Goal: Information Seeking & Learning: Learn about a topic

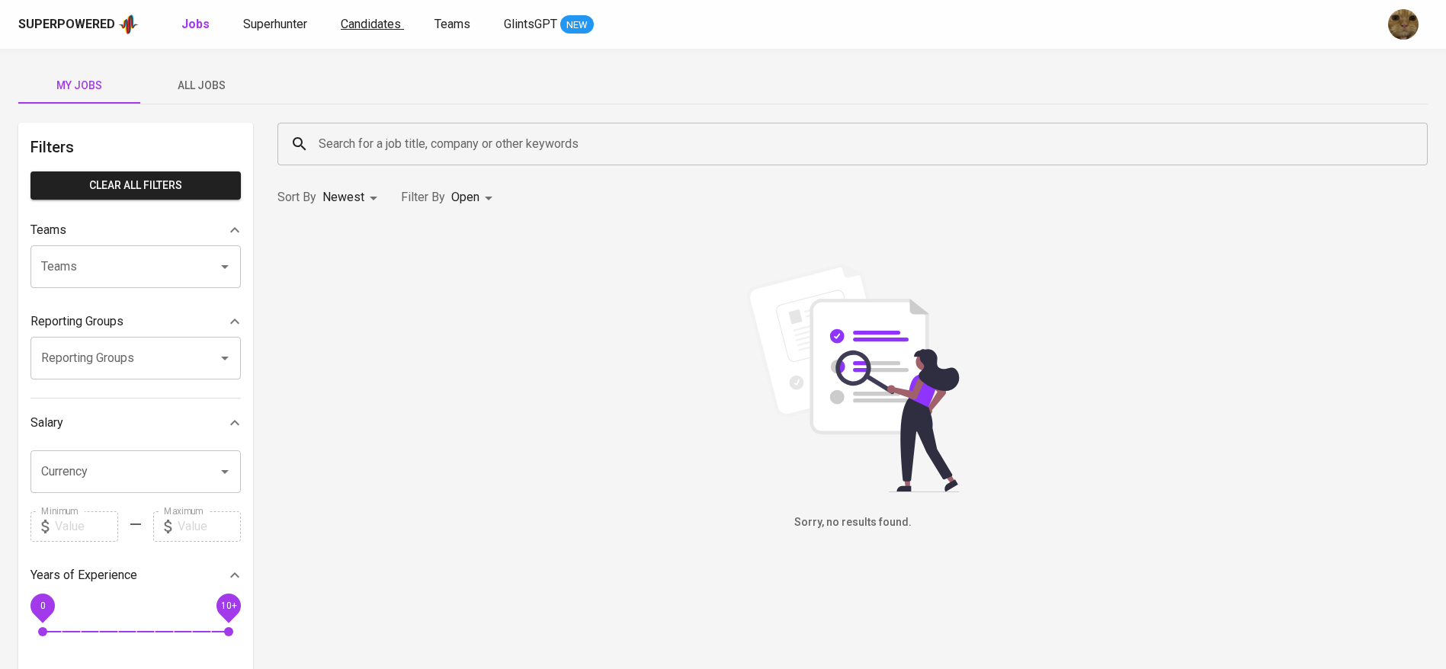
drag, startPoint x: 0, startPoint y: 0, endPoint x: 387, endPoint y: 30, distance: 388.5
click at [387, 30] on span "Candidates" at bounding box center [371, 24] width 60 height 14
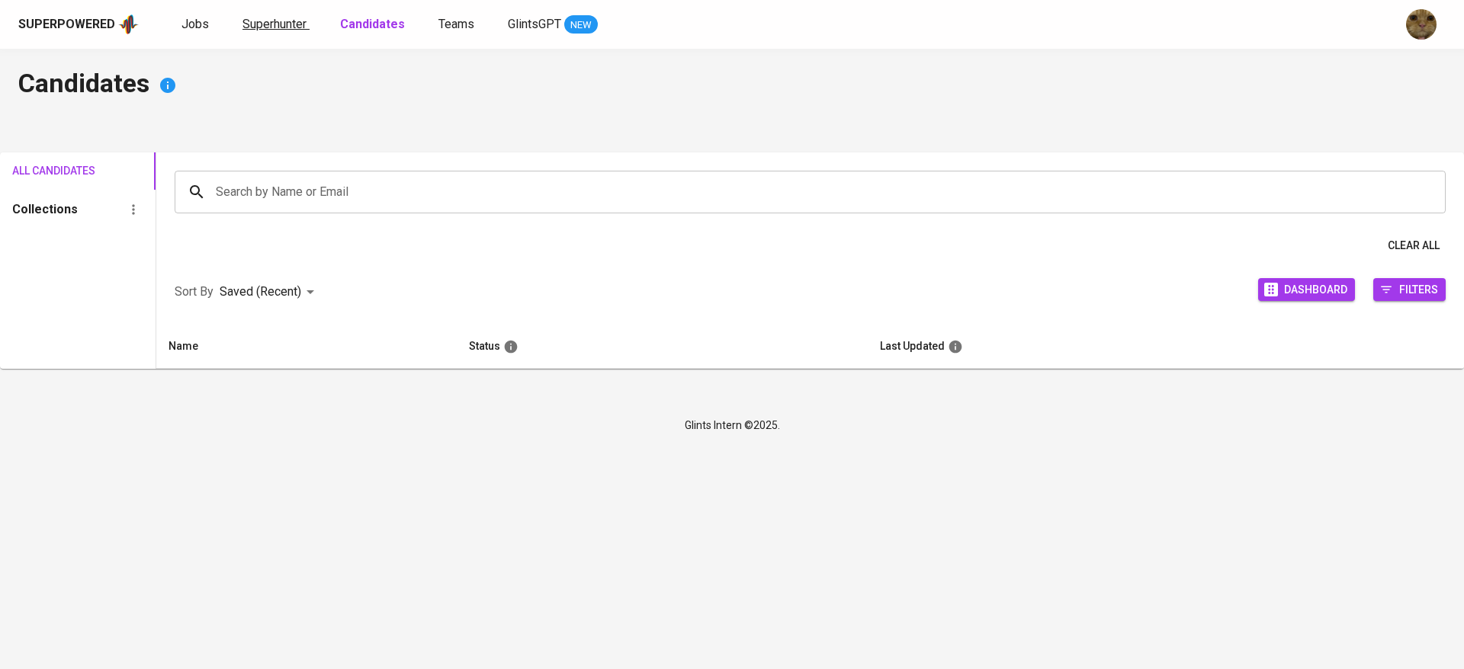
click at [281, 27] on span "Superhunter" at bounding box center [274, 24] width 64 height 14
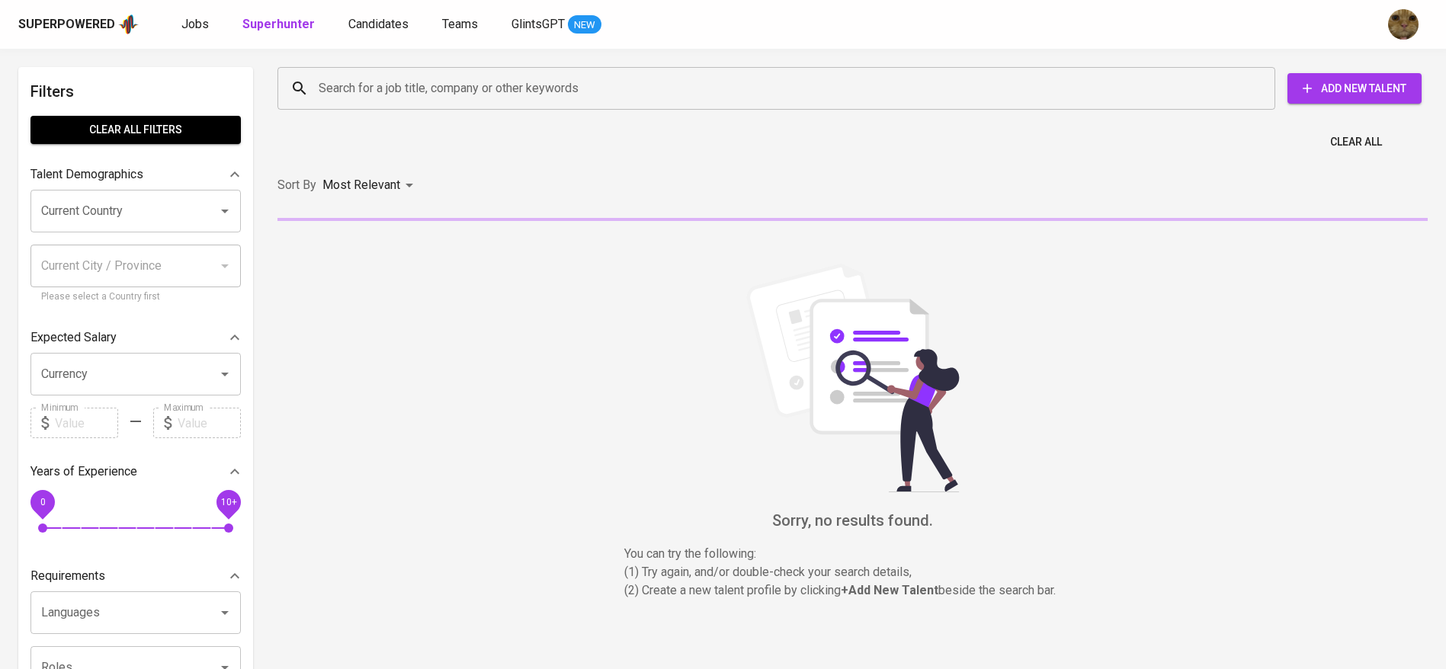
click at [373, 85] on input "Search for a job title, company or other keywords" at bounding box center [780, 88] width 931 height 29
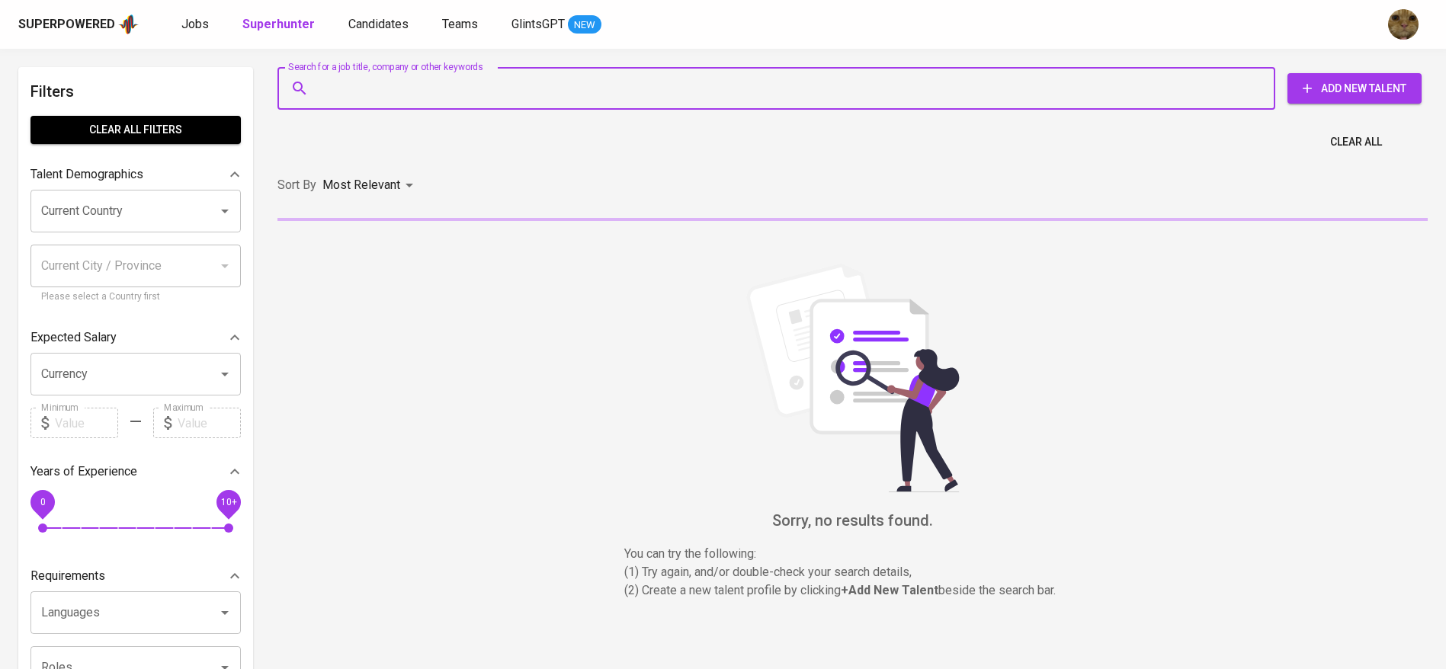
paste input "johannesagustinlr@hotmail.com"
type input "johannesagustinlr@hotmail.com"
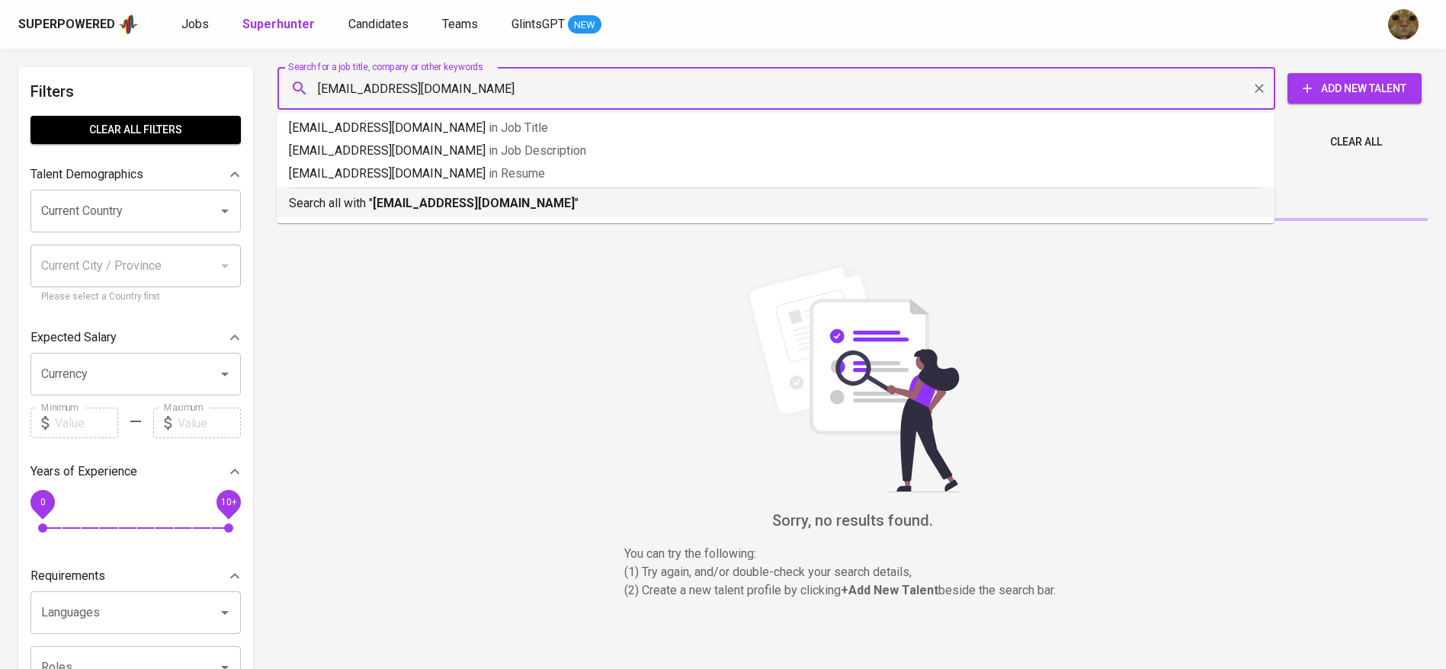
click at [380, 207] on b "johannesagustinlr@hotmail.com" at bounding box center [474, 203] width 202 height 14
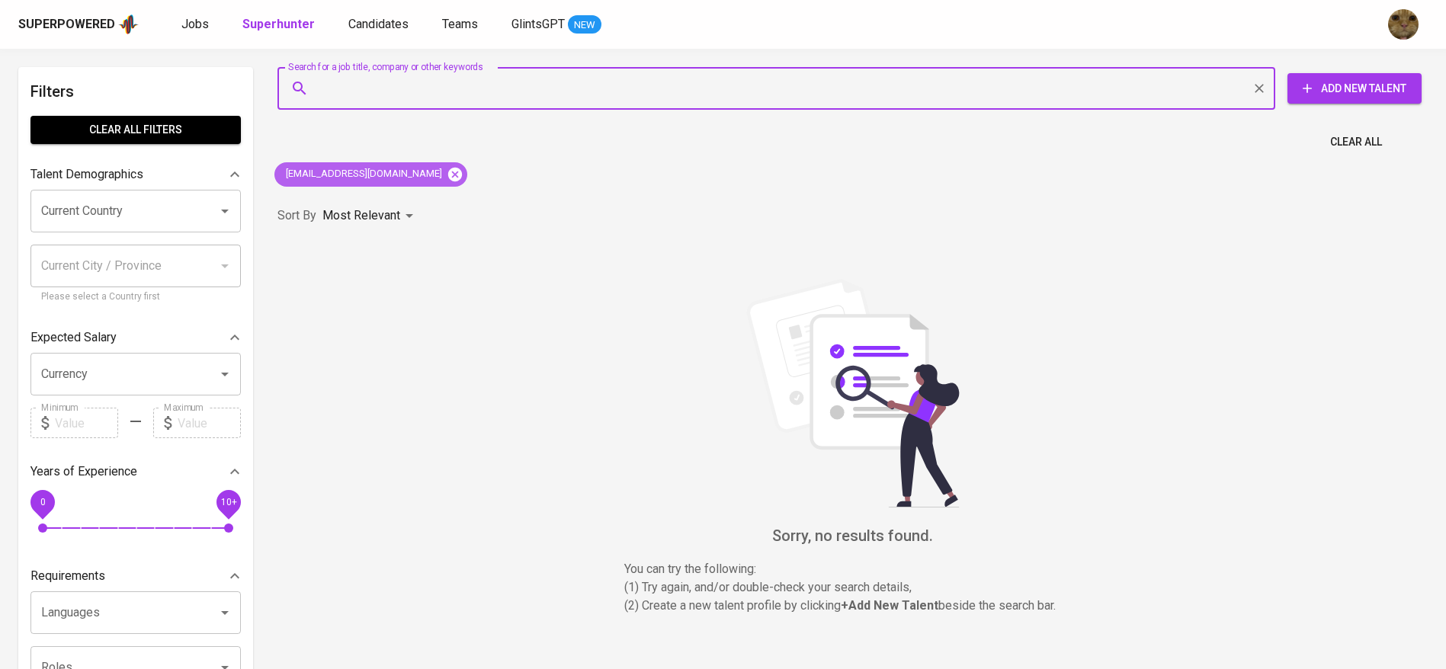
click at [448, 175] on icon at bounding box center [455, 174] width 14 height 14
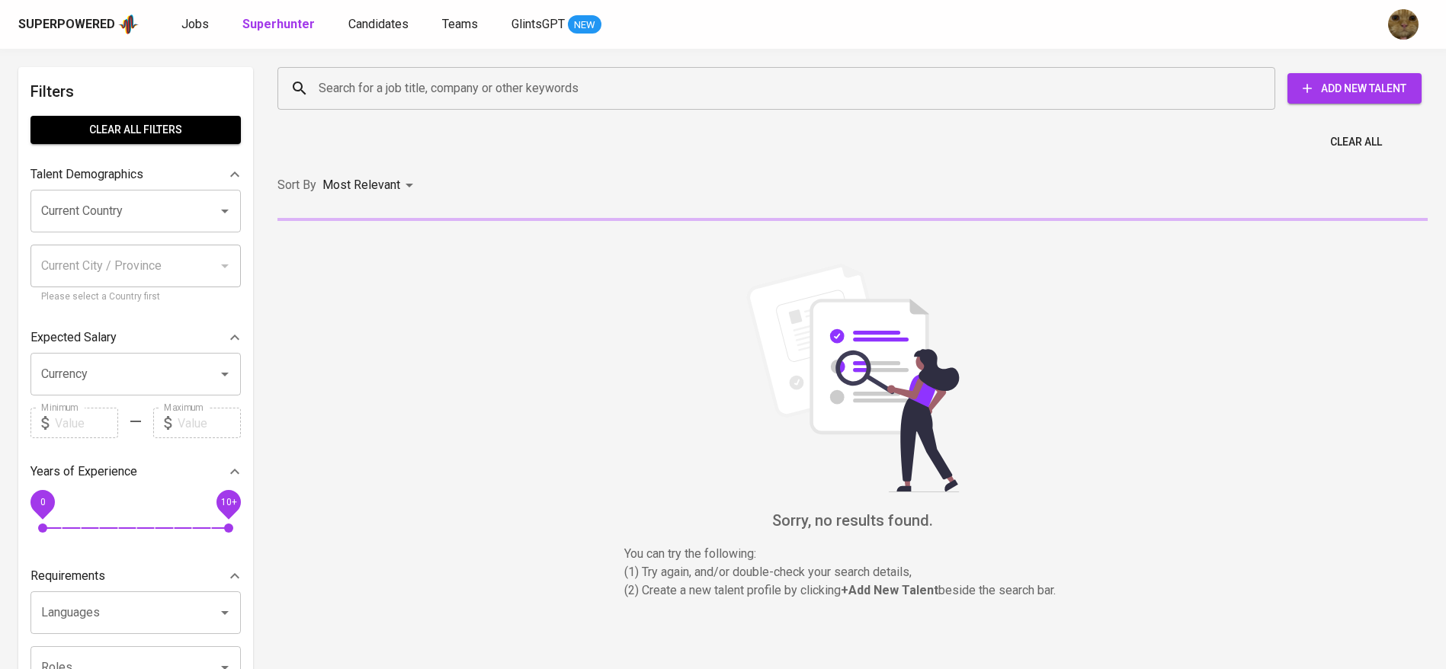
click at [378, 98] on input "Search for a job title, company or other keywords" at bounding box center [780, 88] width 931 height 29
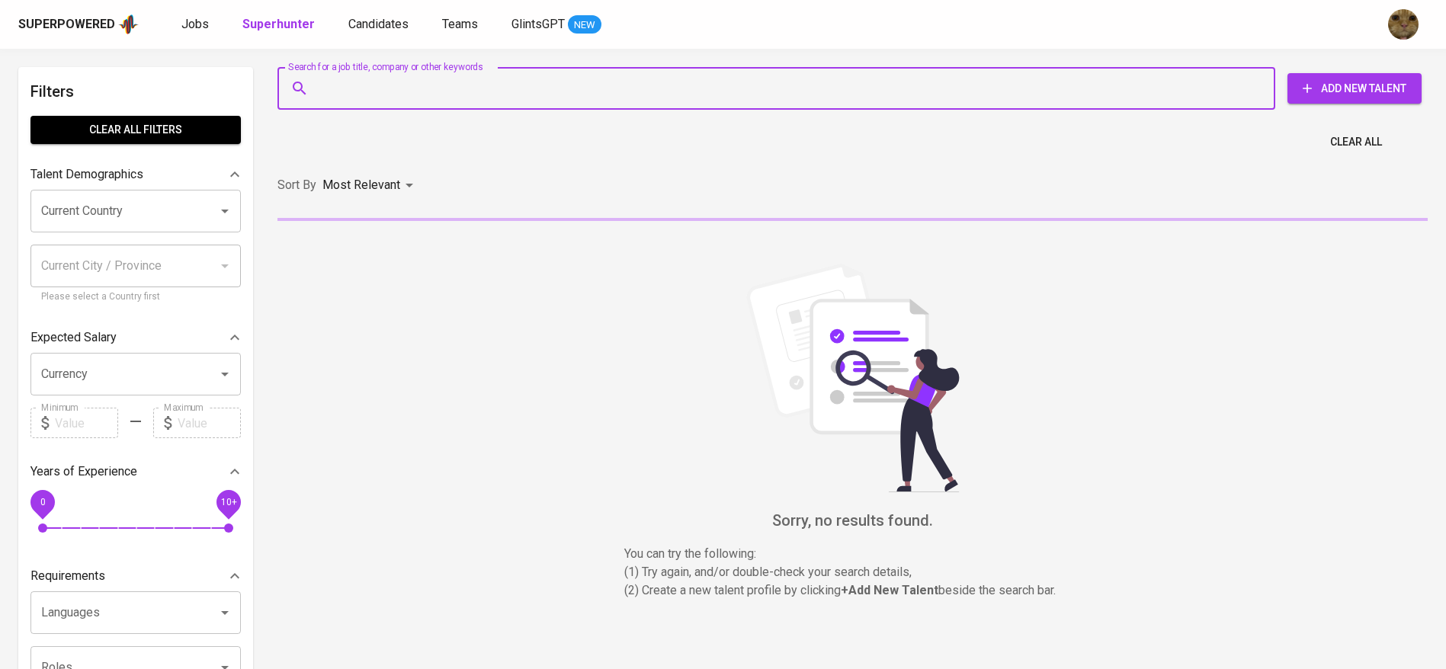
click at [406, 83] on input "Search for a job title, company or other keywords" at bounding box center [780, 88] width 931 height 29
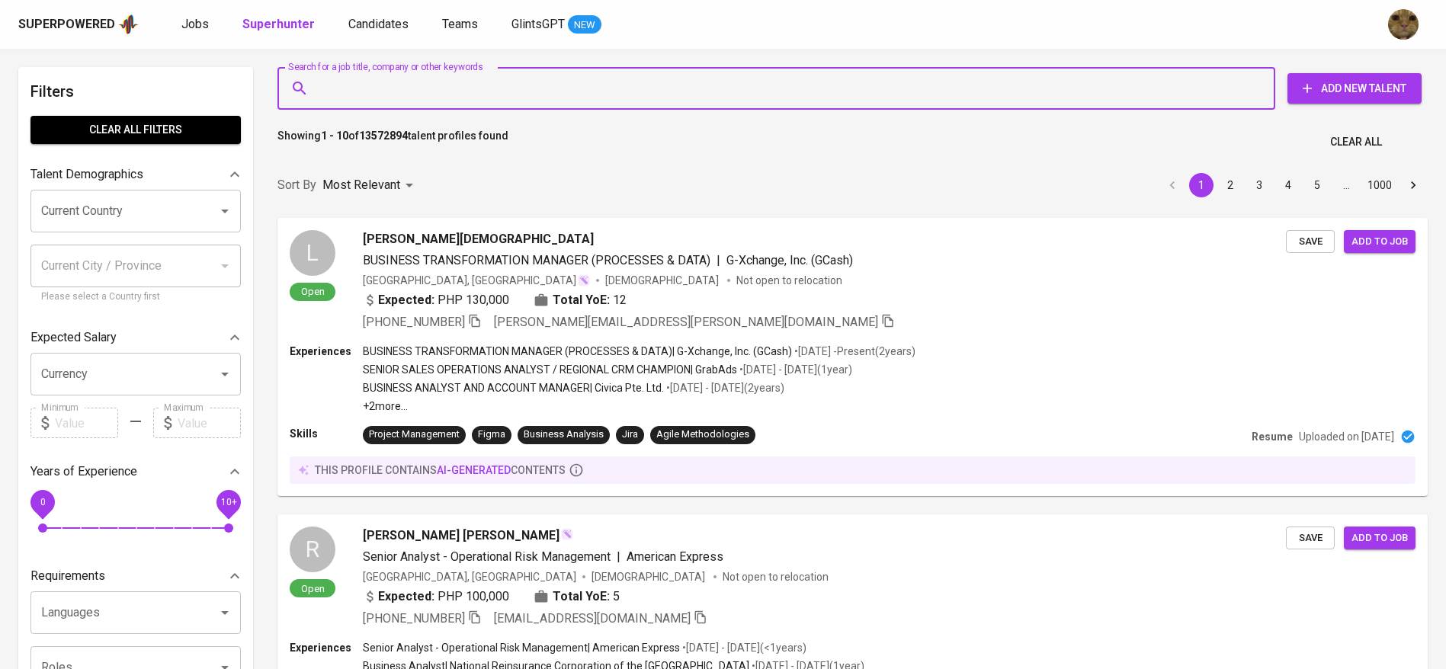
paste input "johannesagustinlr@gmail.com"
type input "johannesagustinlr@gmail.com"
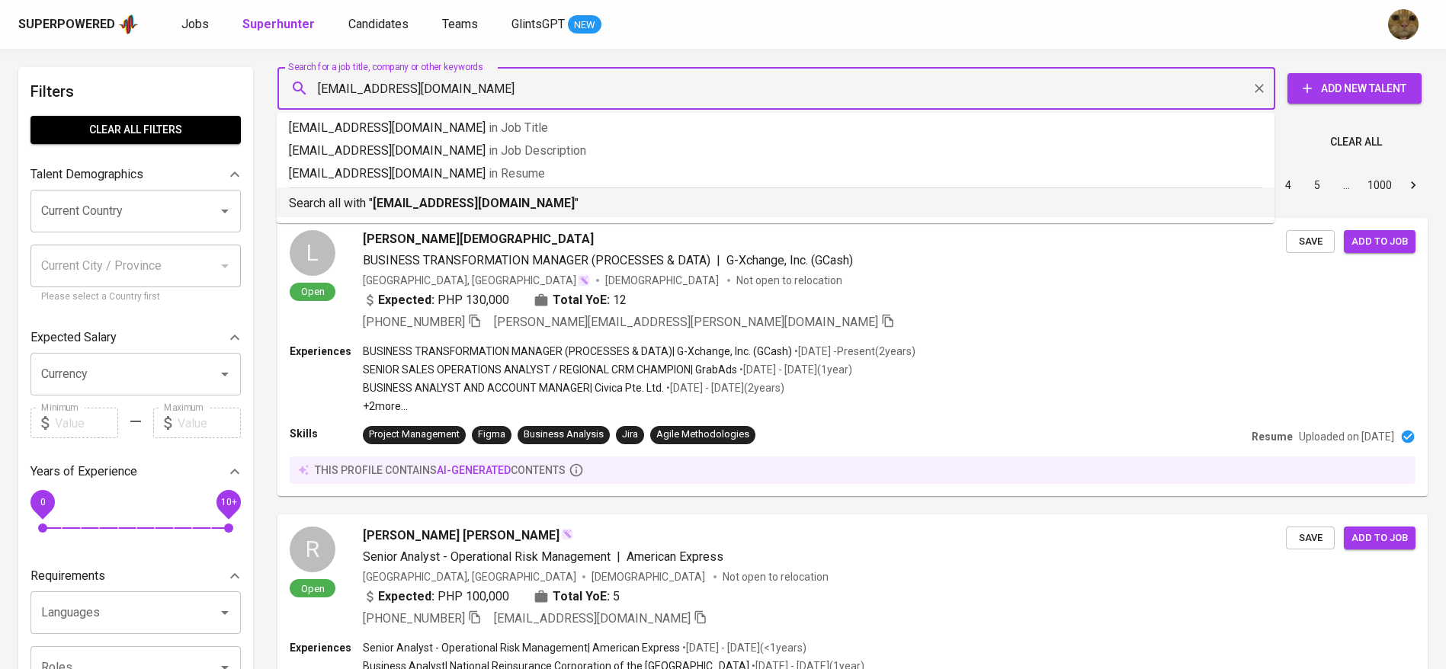
click at [477, 193] on div "Search all with " johannesagustinlr@gmail.com "" at bounding box center [776, 200] width 974 height 25
click at [507, 209] on div "Sort By Most Relevant MOST_RELEVANT 1 2 3 4 5 … 1000" at bounding box center [852, 185] width 1169 height 47
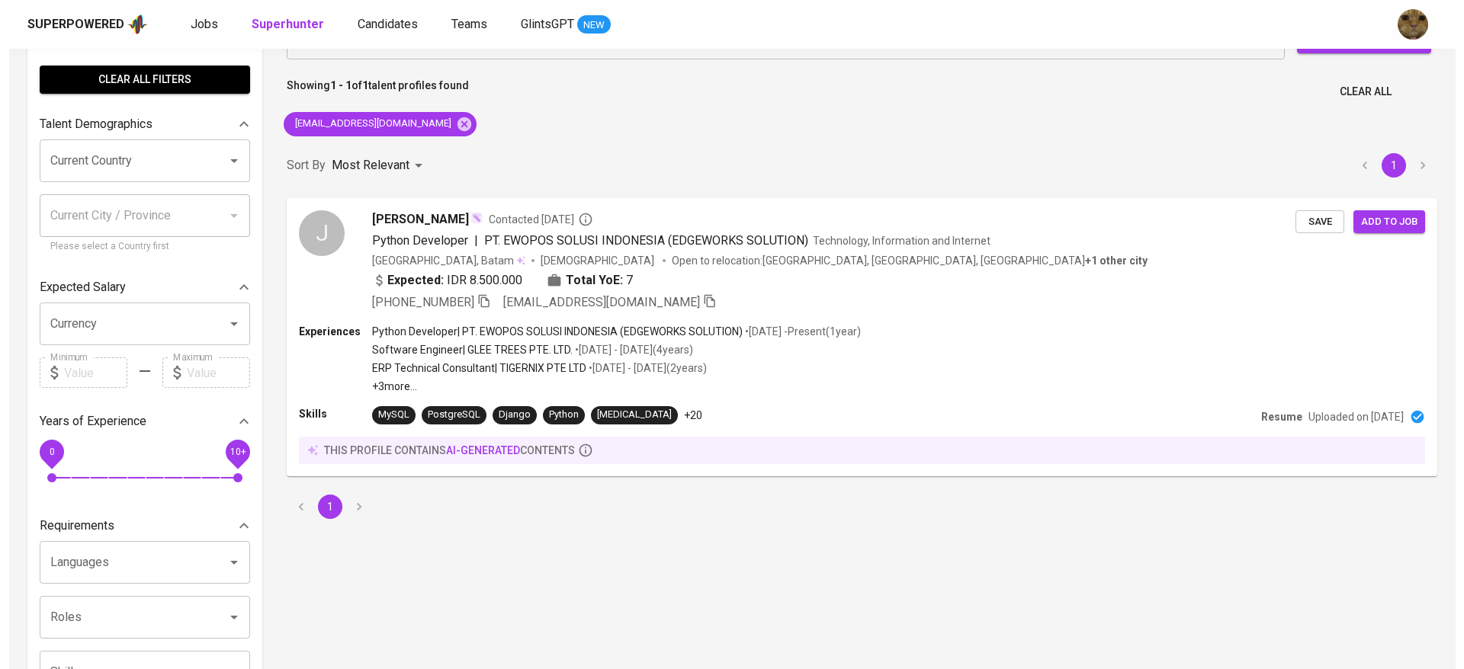
scroll to position [53, 0]
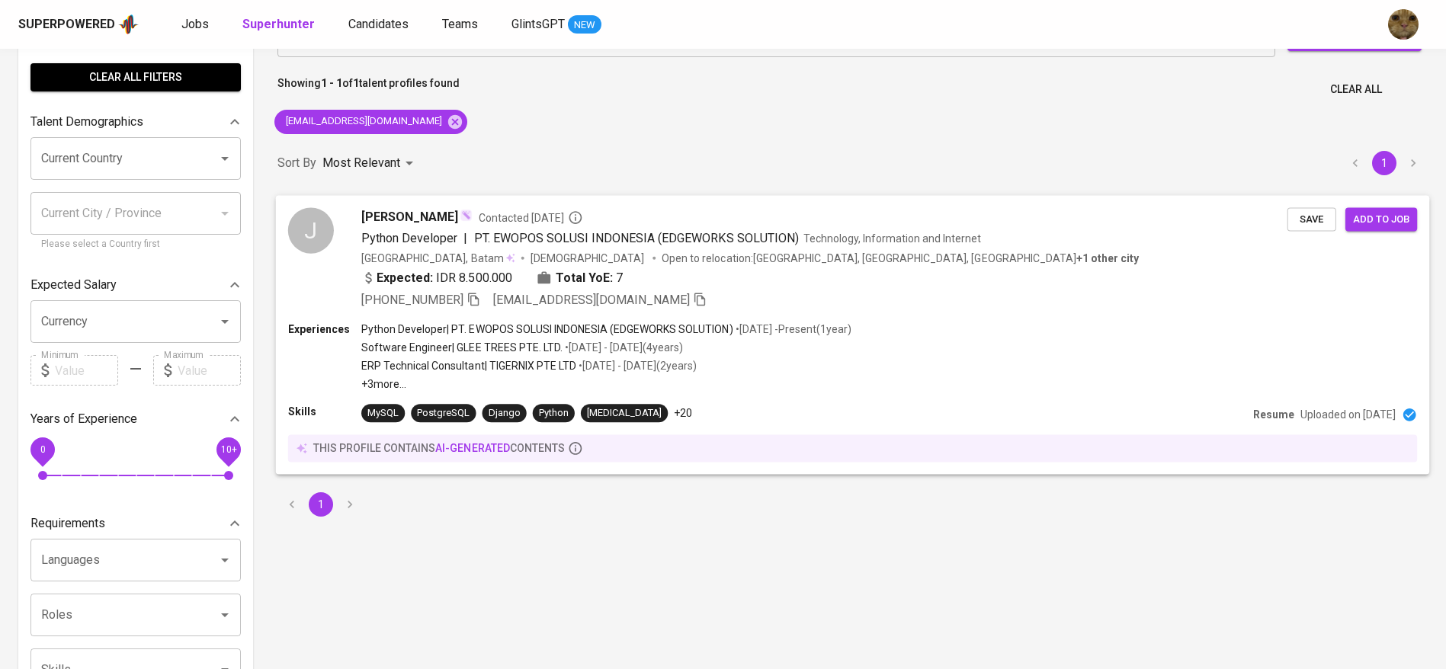
click at [781, 337] on div "Python Developer | PT. EWOPOS SOLUSI INDONESIA (EDGEWORKS SOLUTION) • Dec 2023 …" at bounding box center [606, 356] width 490 height 70
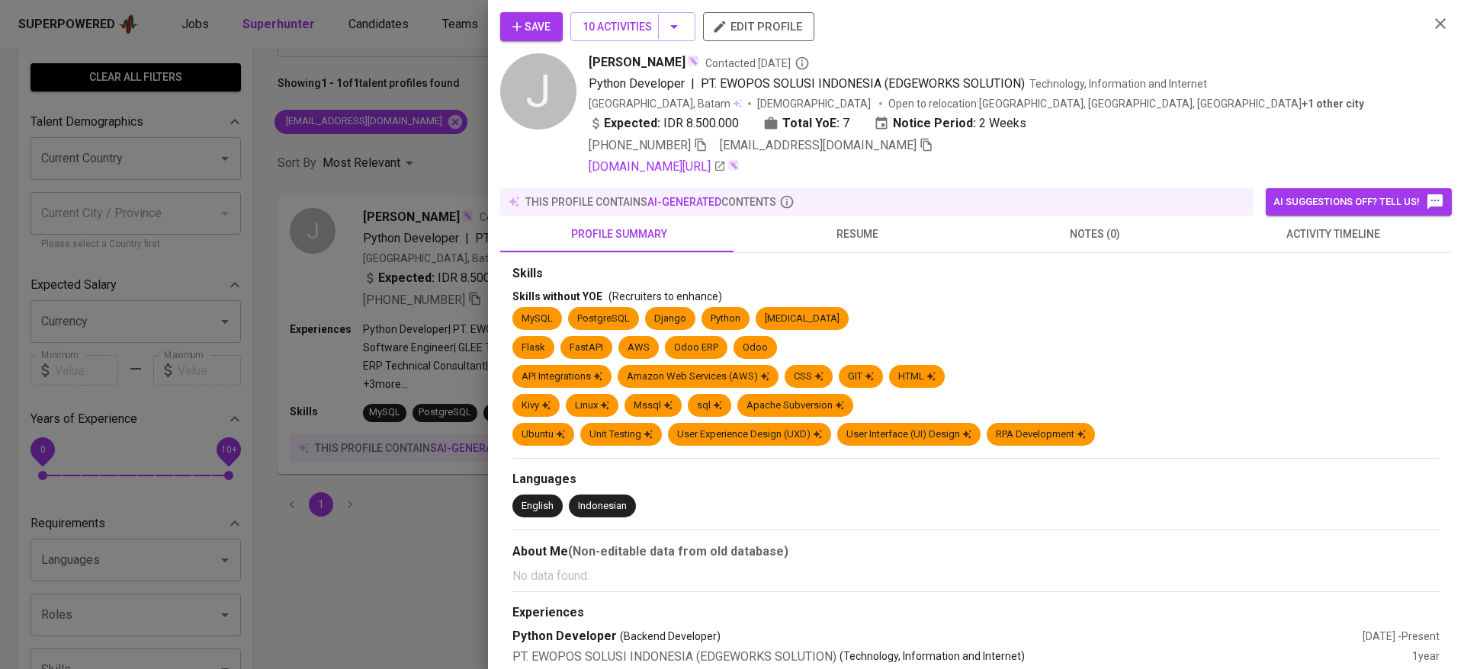
click at [1296, 231] on span "activity timeline" at bounding box center [1333, 234] width 220 height 19
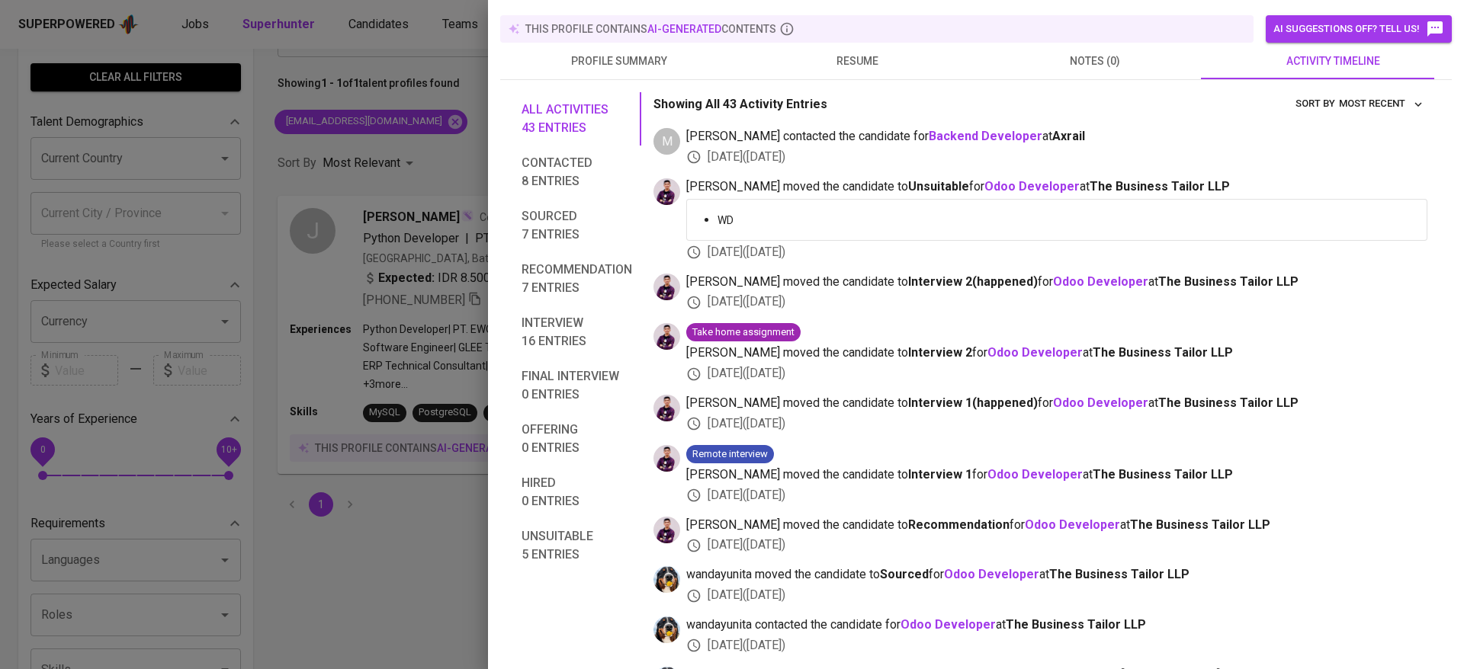
scroll to position [0, 0]
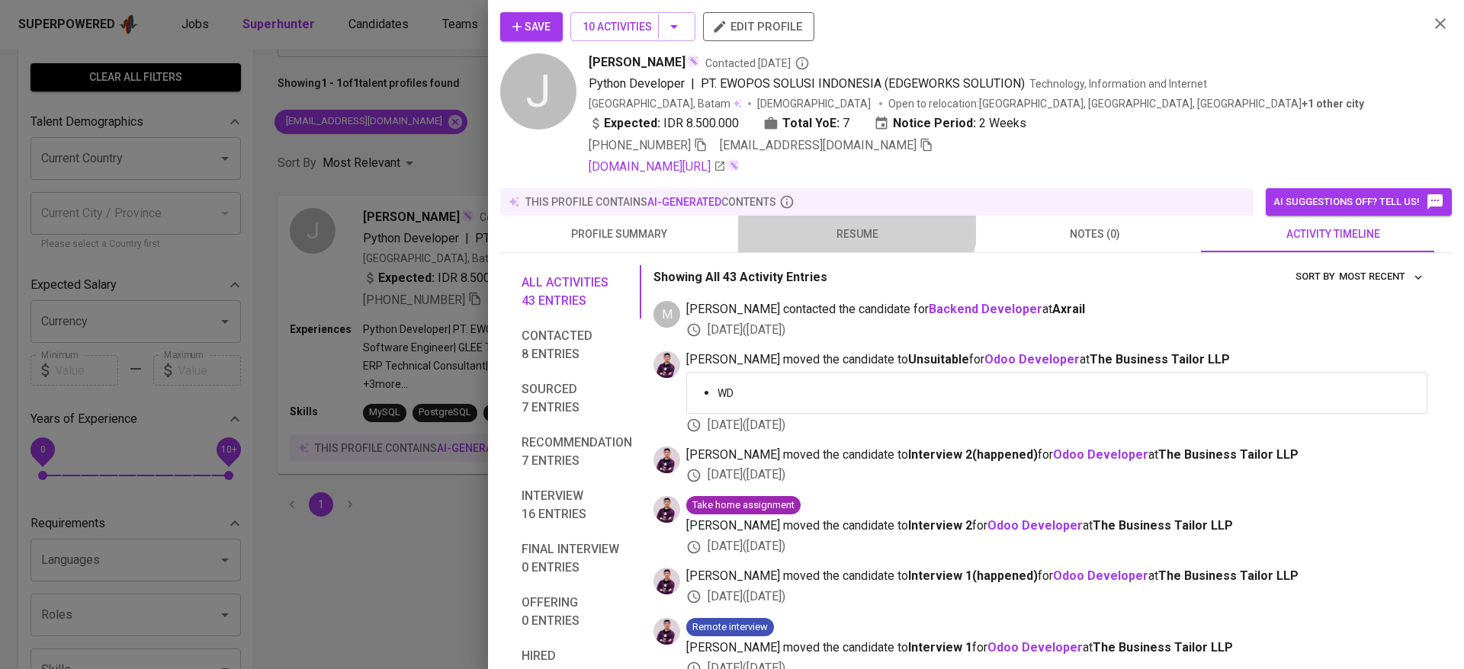
click at [851, 220] on button "resume" at bounding box center [857, 234] width 238 height 37
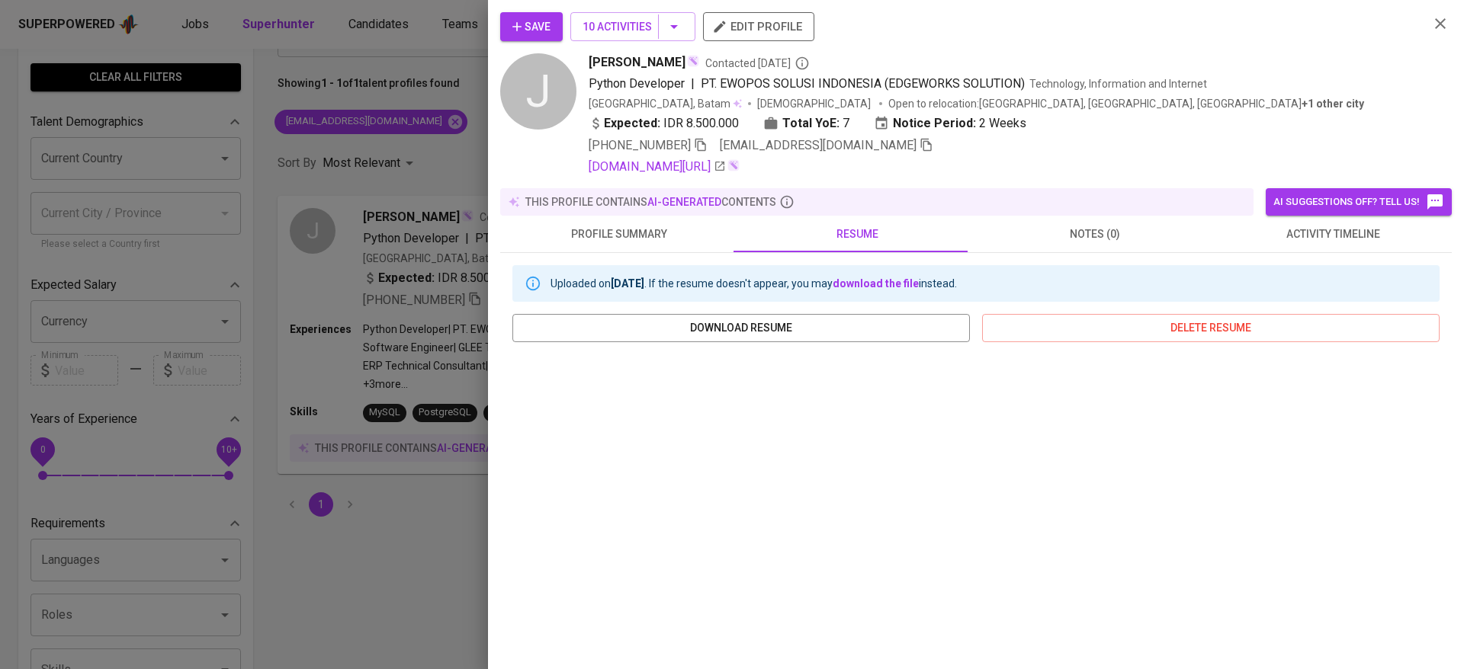
scroll to position [167, 0]
